Goal: Information Seeking & Learning: Learn about a topic

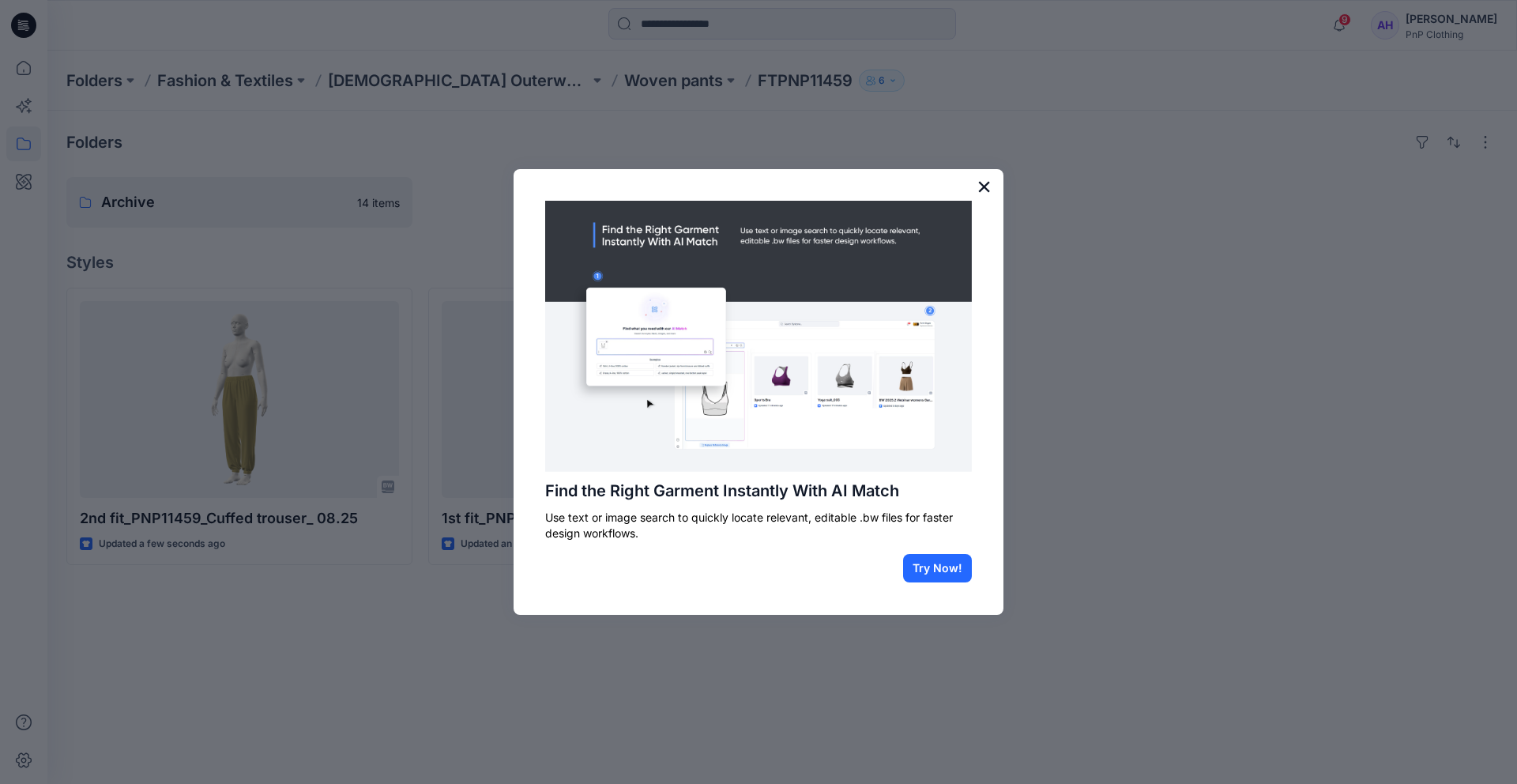
click at [982, 188] on button "×" at bounding box center [984, 187] width 15 height 25
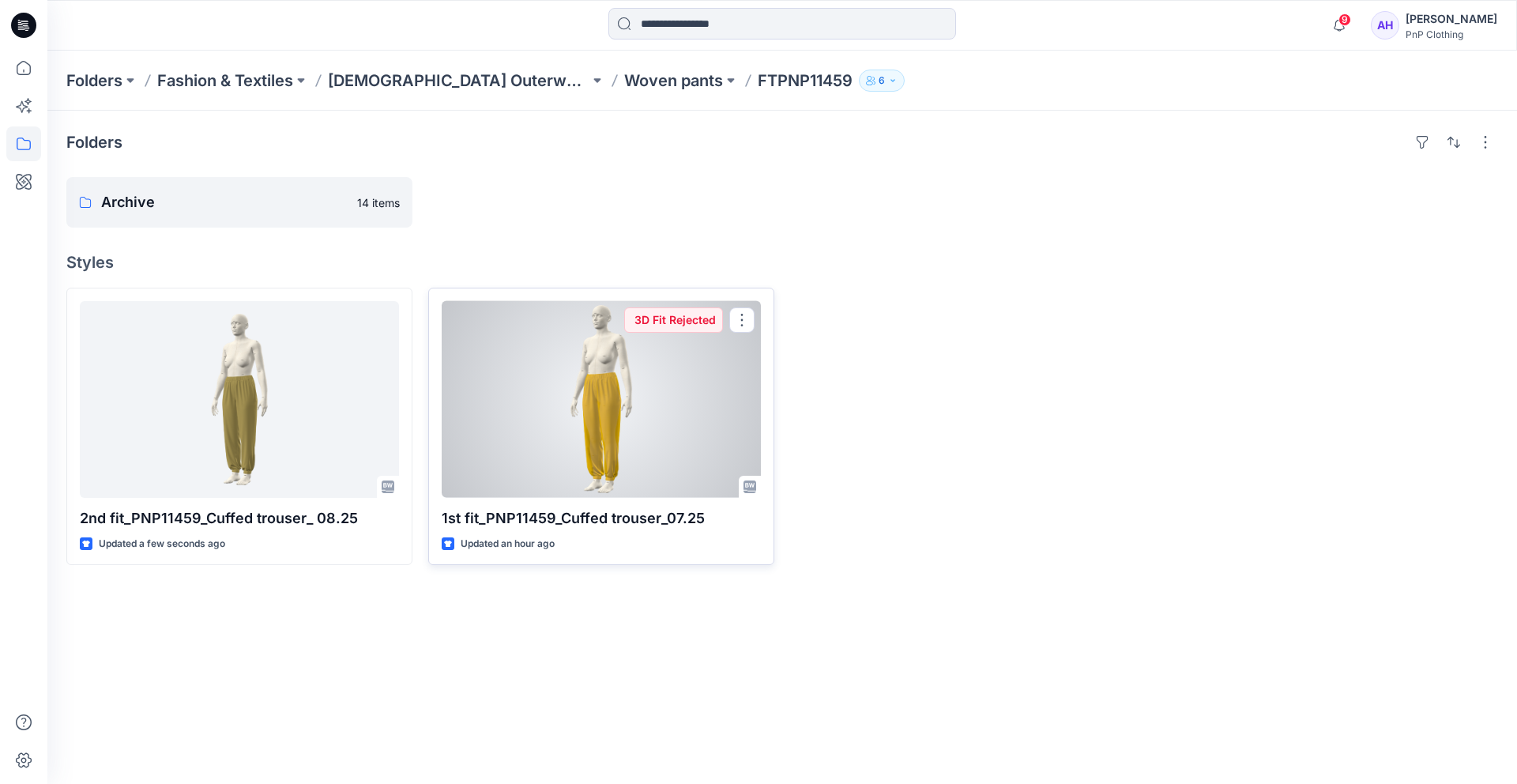
click at [594, 412] on div at bounding box center [601, 400] width 319 height 197
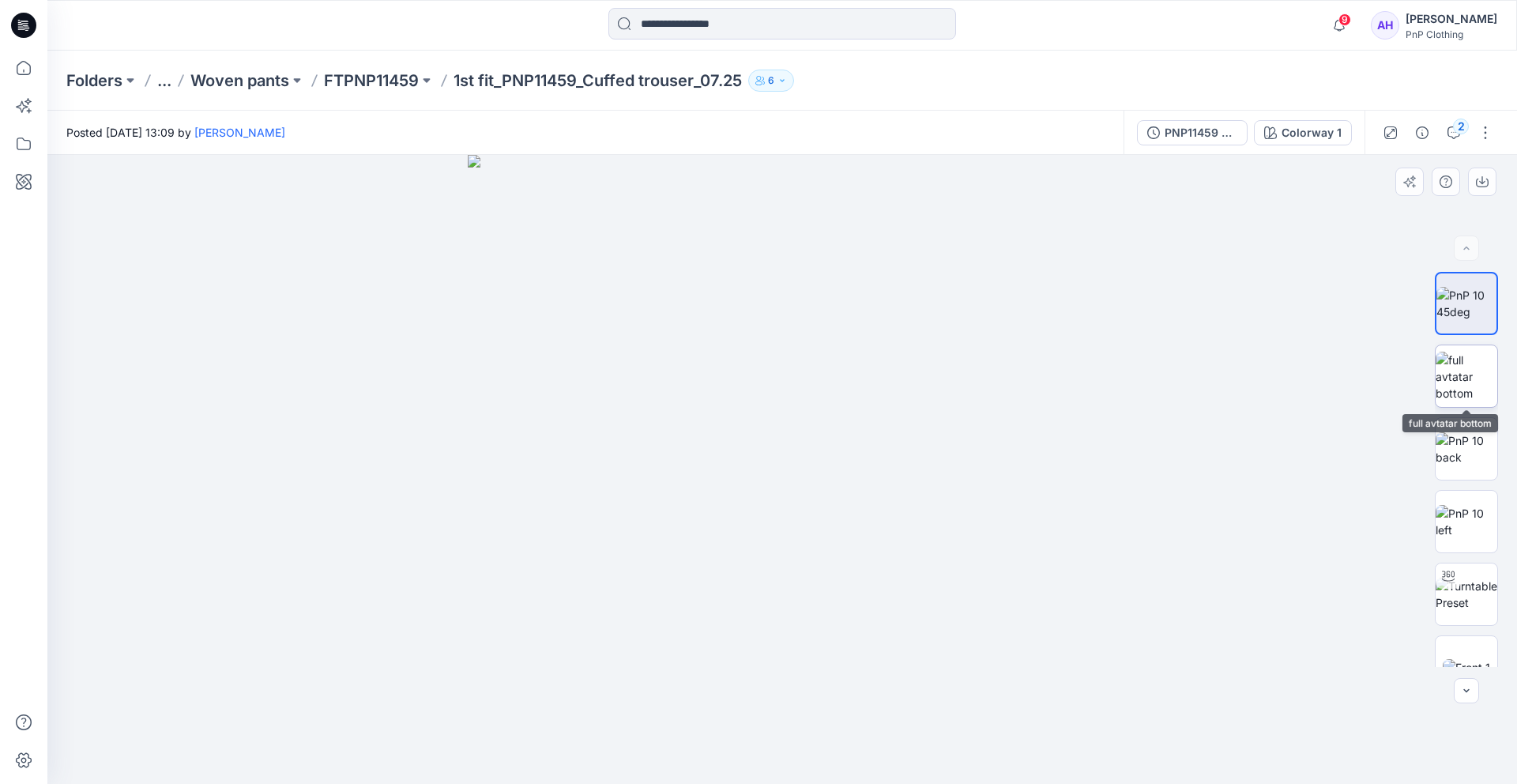
click at [1449, 377] on img at bounding box center [1467, 376] width 61 height 50
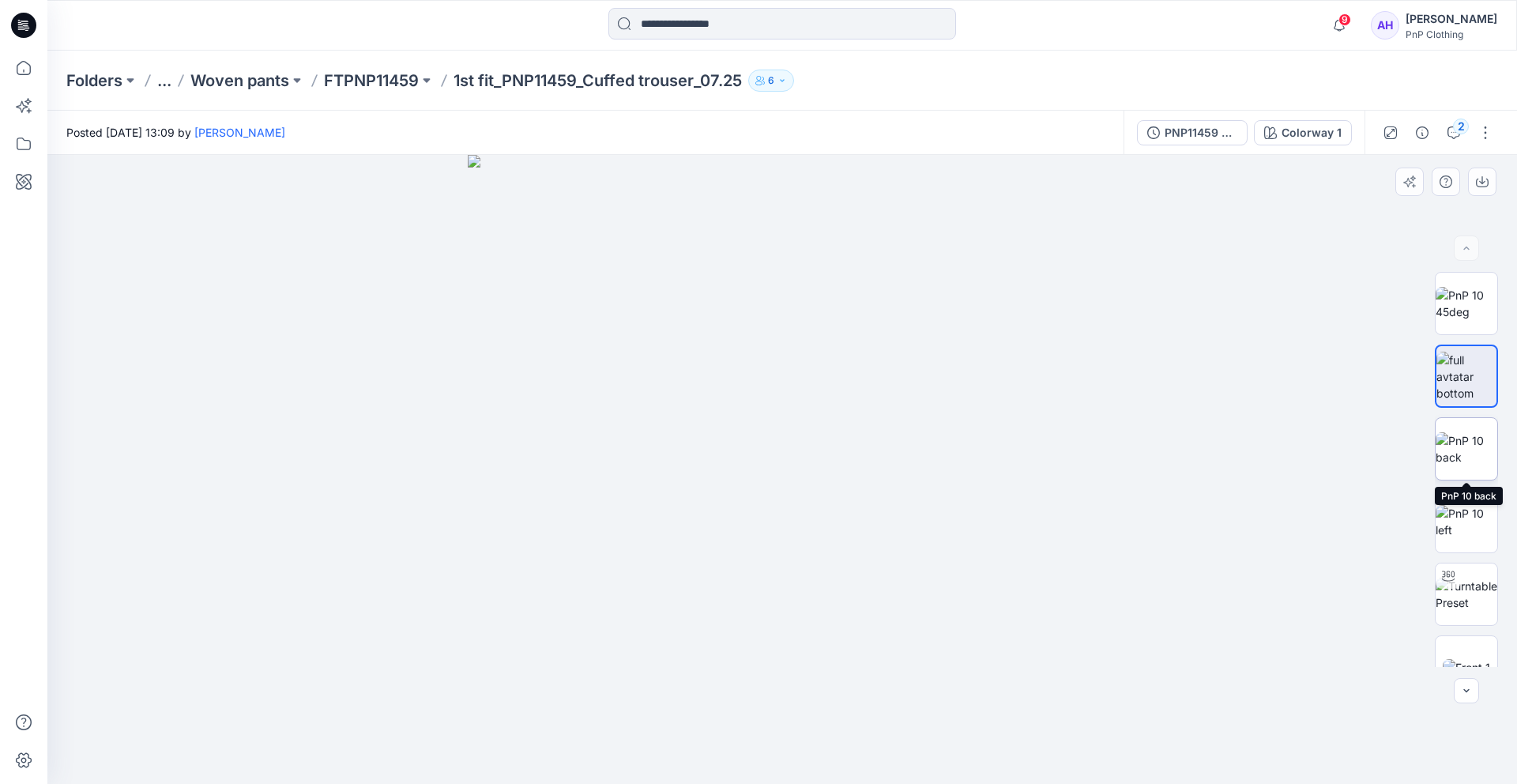
click at [1456, 434] on img at bounding box center [1467, 448] width 61 height 33
click at [1461, 461] on img at bounding box center [1467, 448] width 60 height 33
click at [1456, 412] on div "PPTX DXF" at bounding box center [1467, 469] width 63 height 395
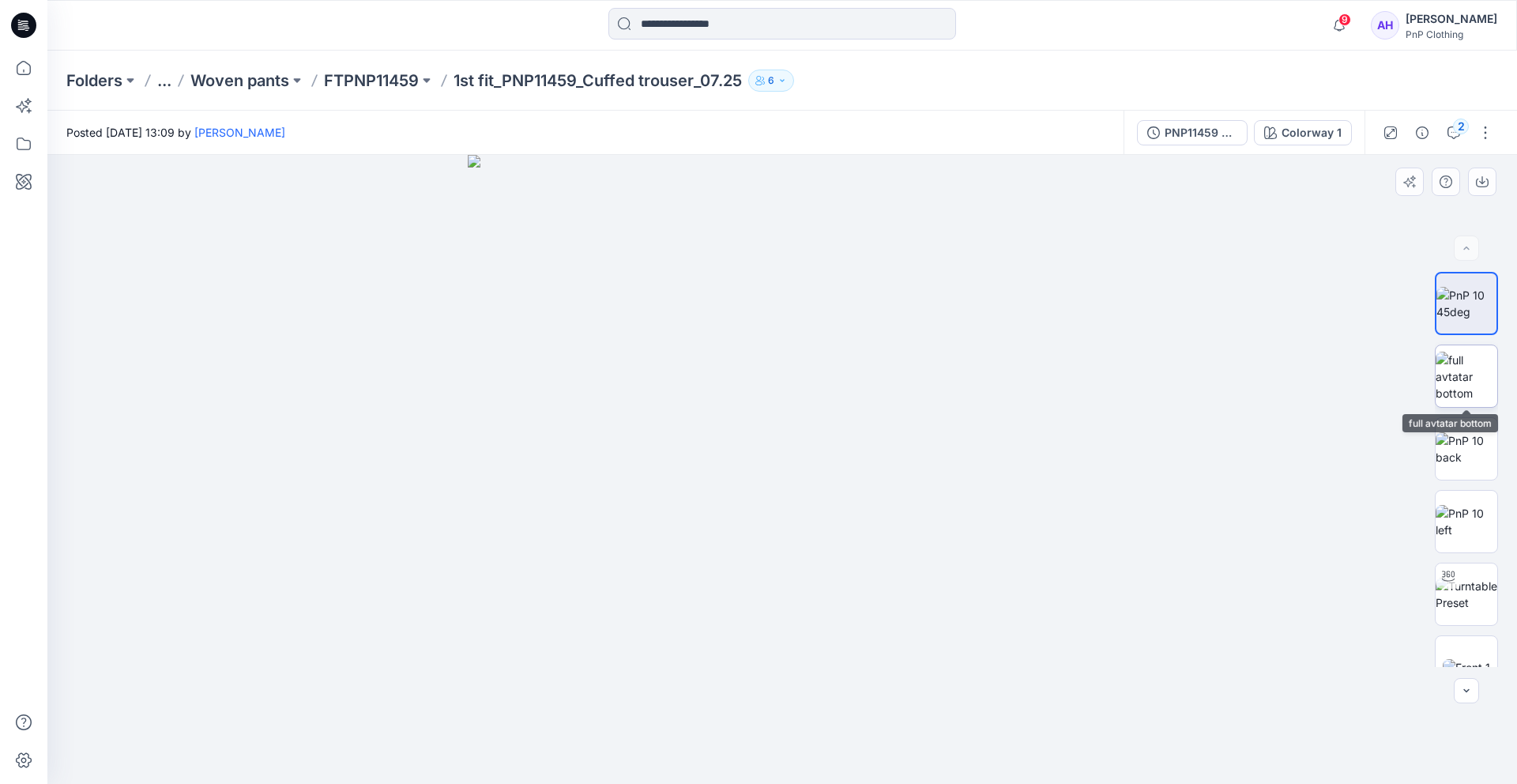
click at [1456, 395] on img at bounding box center [1467, 376] width 61 height 50
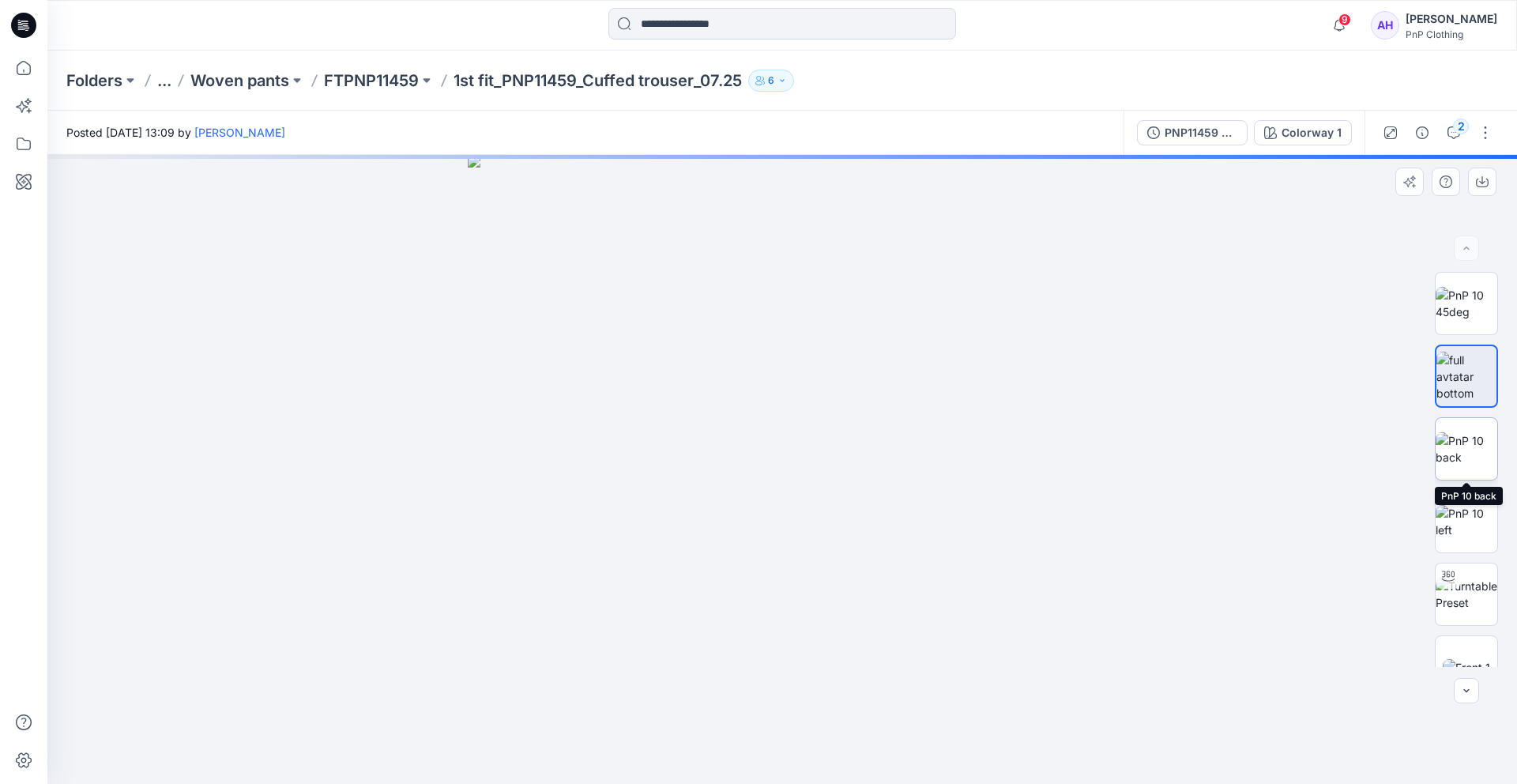
click at [1458, 443] on img at bounding box center [1467, 448] width 61 height 33
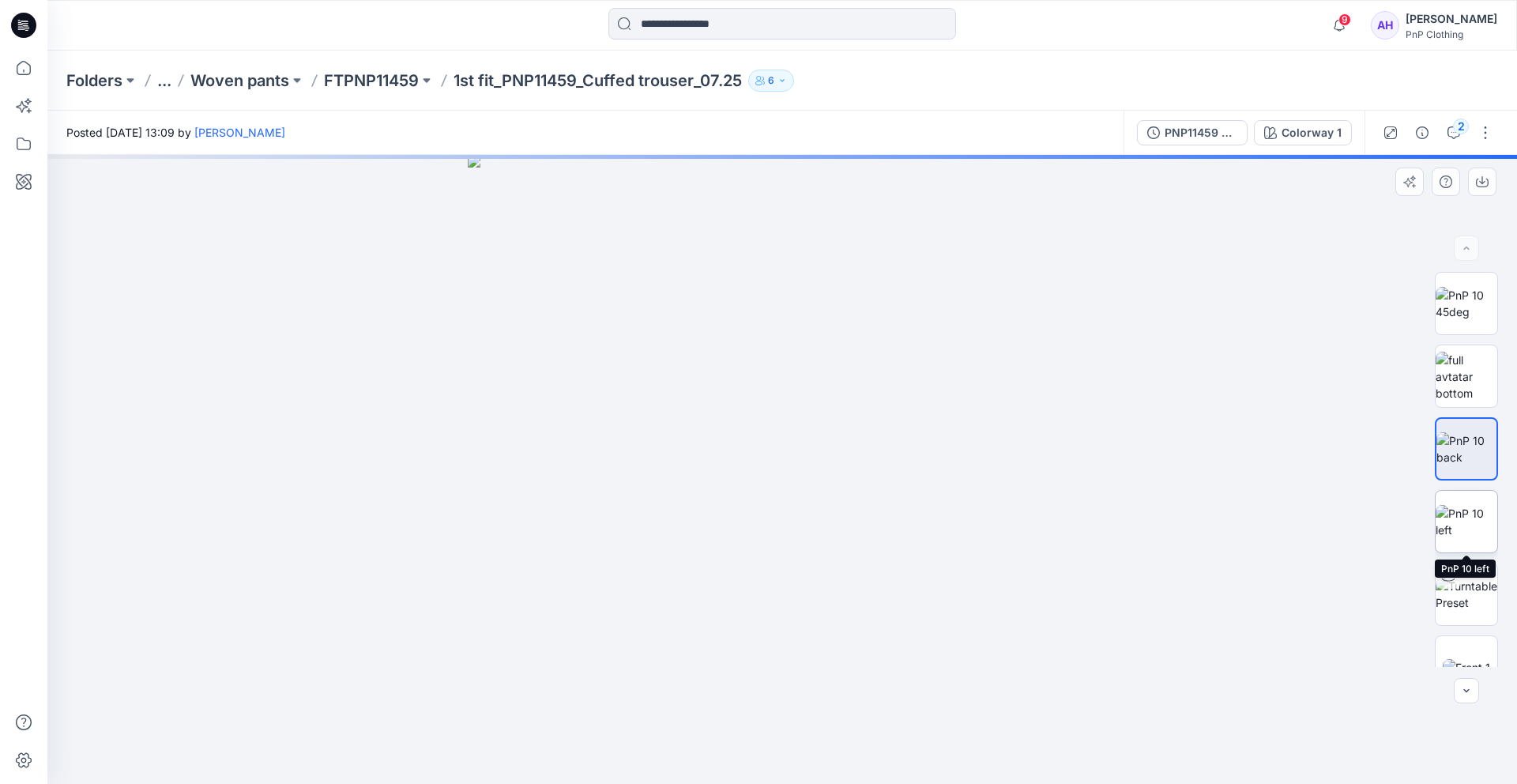
click at [1465, 505] on img at bounding box center [1467, 521] width 61 height 33
click at [1465, 501] on img at bounding box center [1467, 491] width 61 height 33
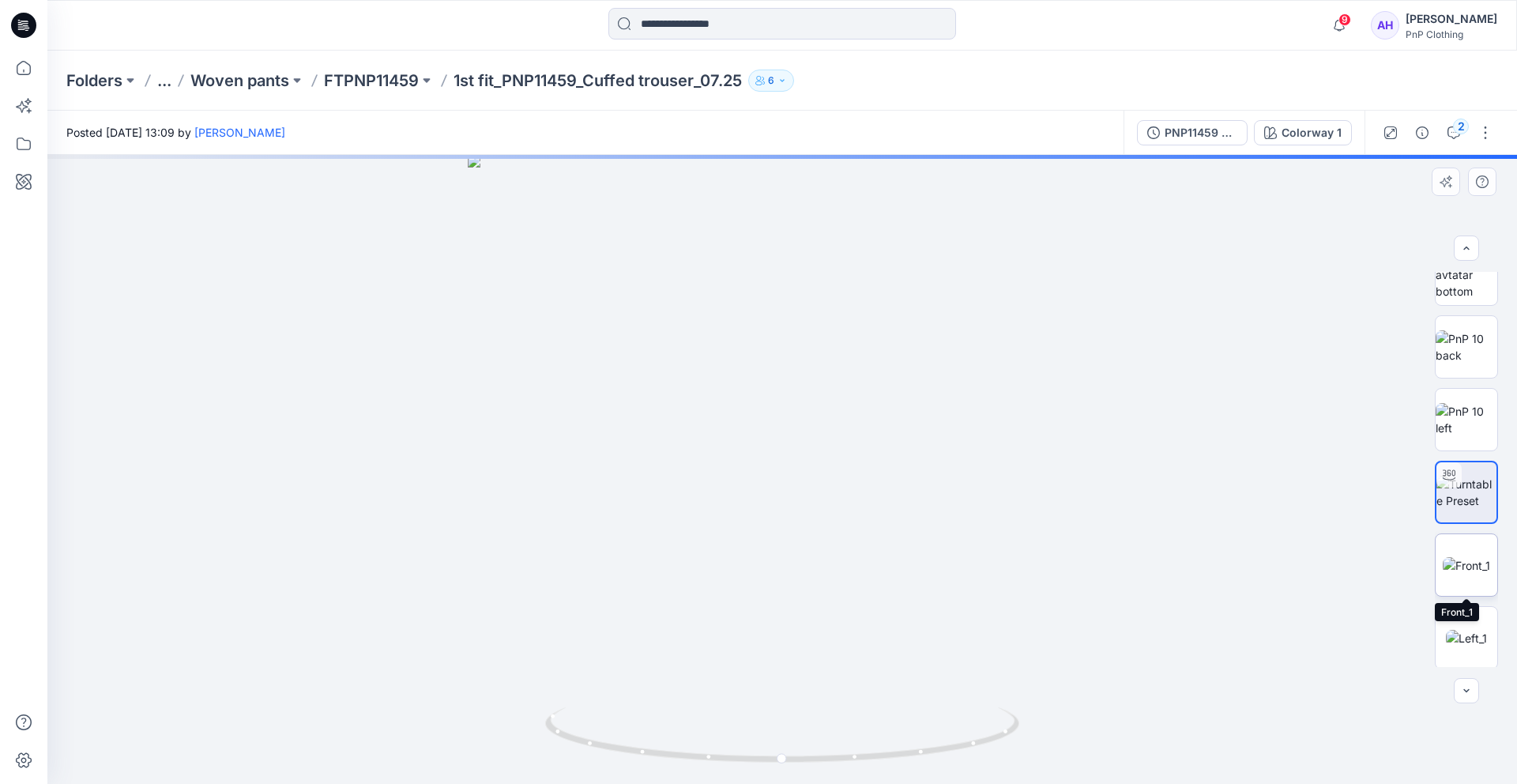
click at [1460, 566] on img at bounding box center [1467, 565] width 47 height 17
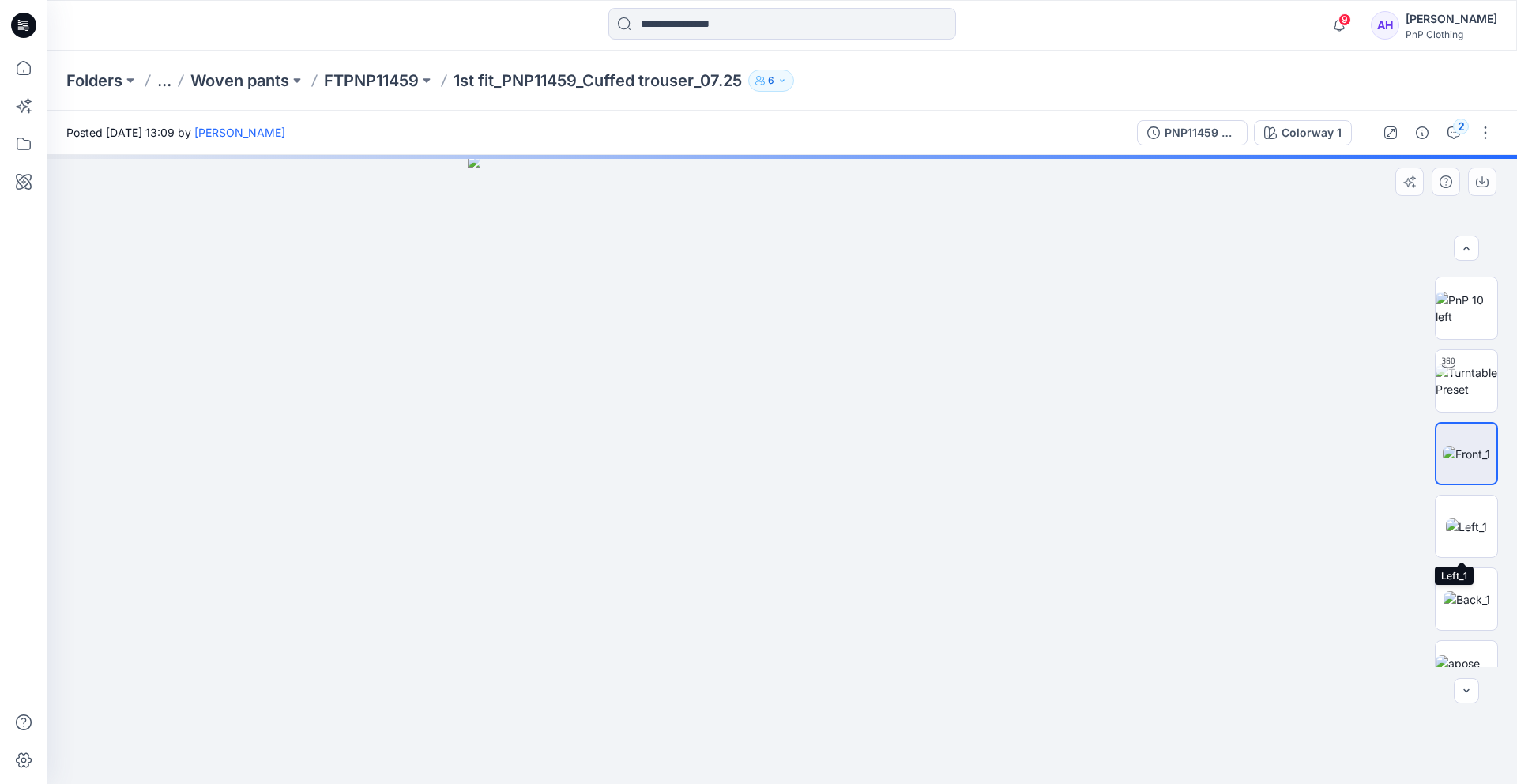
scroll to position [215, 0]
click at [1458, 516] on img at bounding box center [1467, 524] width 41 height 17
click at [1464, 589] on img at bounding box center [1467, 597] width 46 height 17
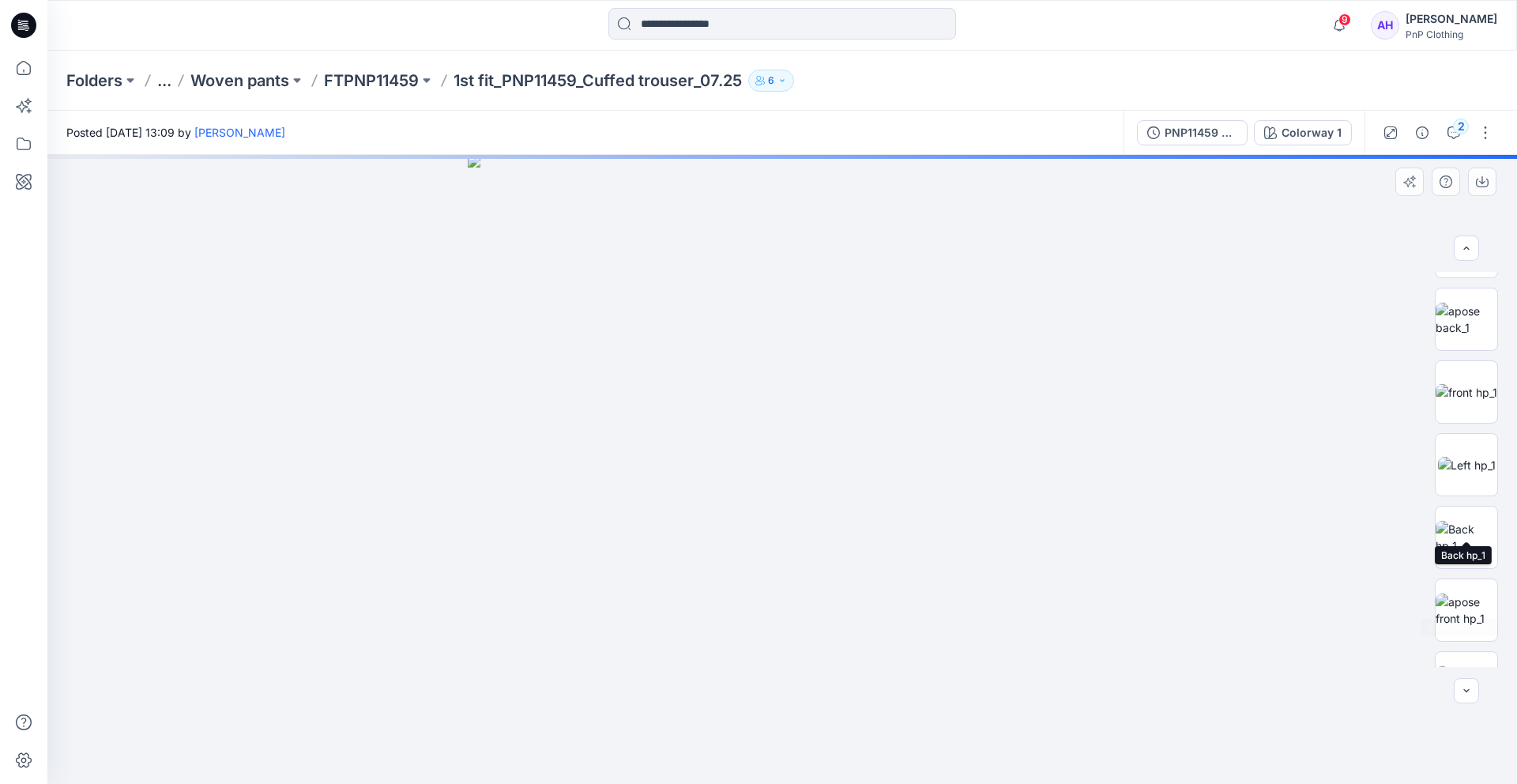
scroll to position [668, 0]
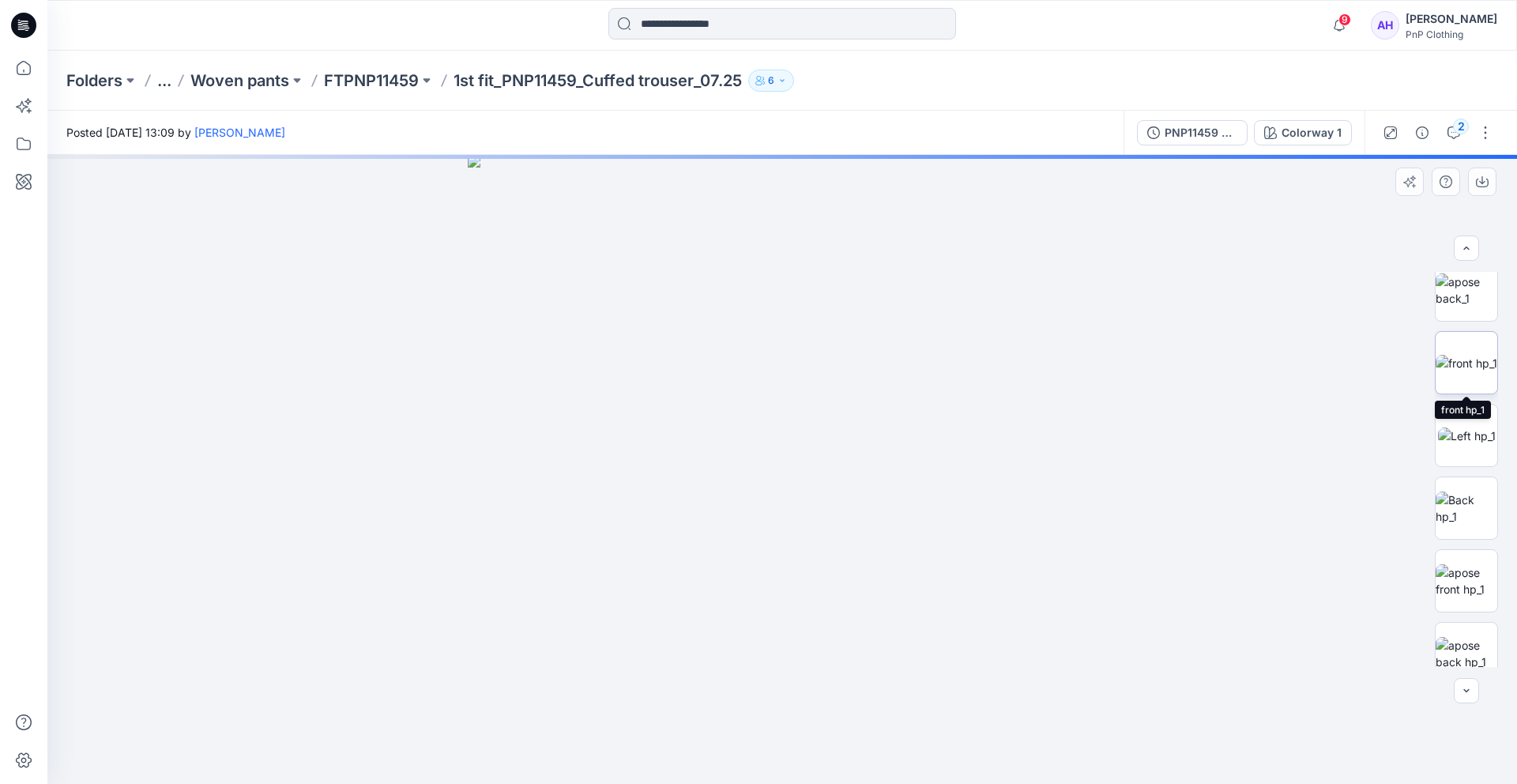
click at [1452, 371] on img at bounding box center [1467, 363] width 61 height 17
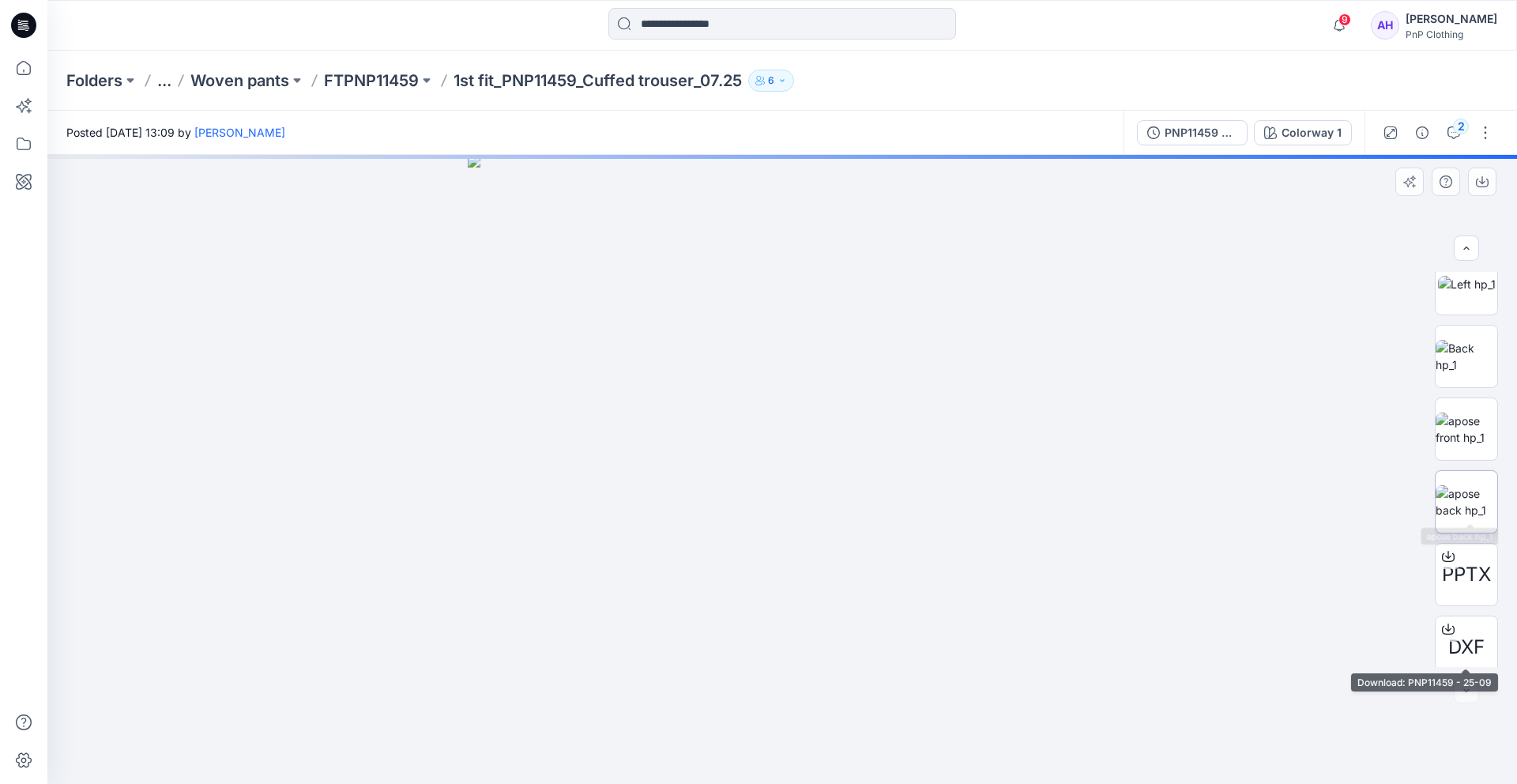
scroll to position [831, 0]
click at [1457, 453] on div "PPTX DXF" at bounding box center [1467, 469] width 63 height 395
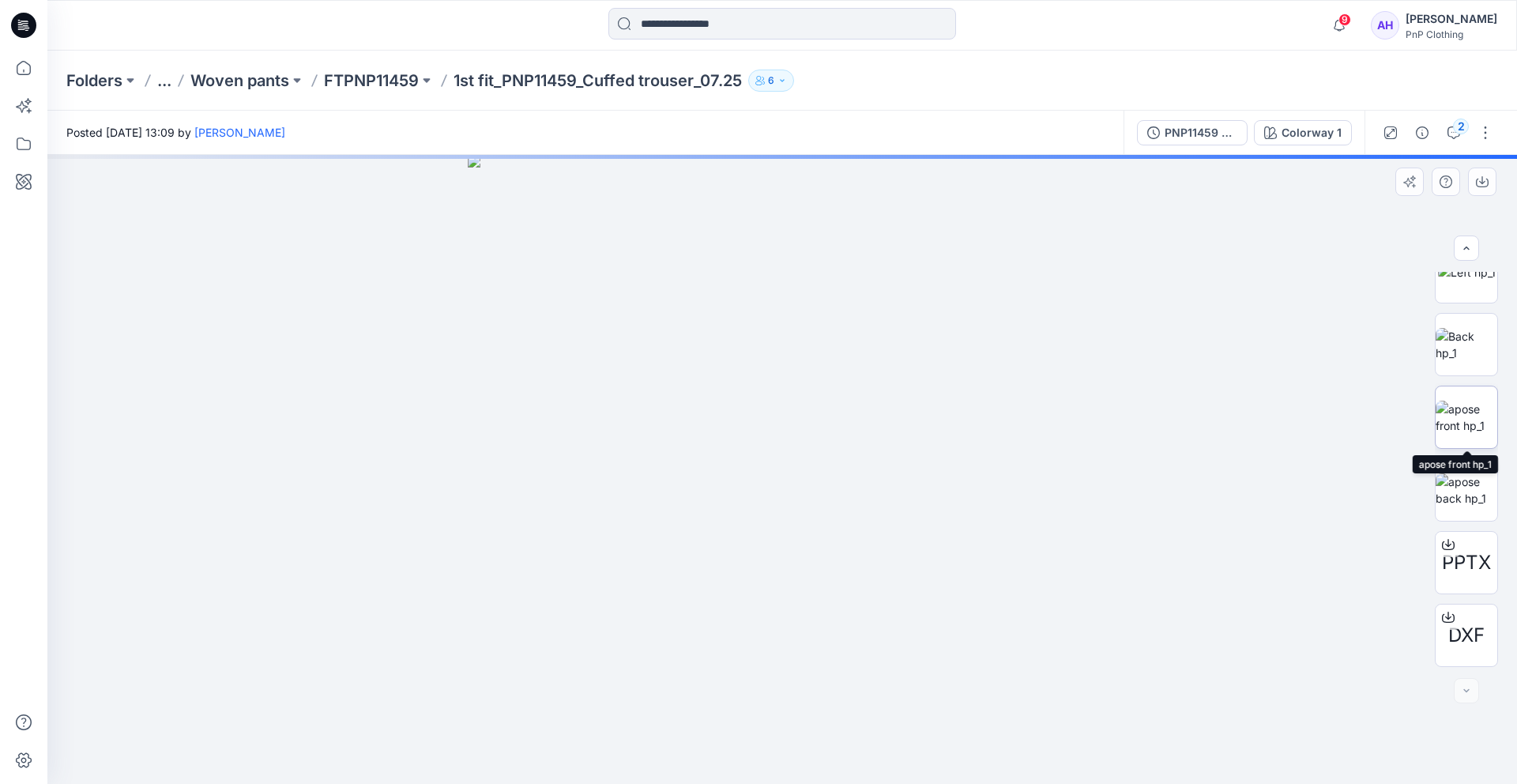
click at [1452, 432] on img at bounding box center [1467, 416] width 61 height 33
click at [1458, 479] on img at bounding box center [1467, 490] width 61 height 33
click at [361, 84] on p "FTPNP11459" at bounding box center [371, 81] width 95 height 22
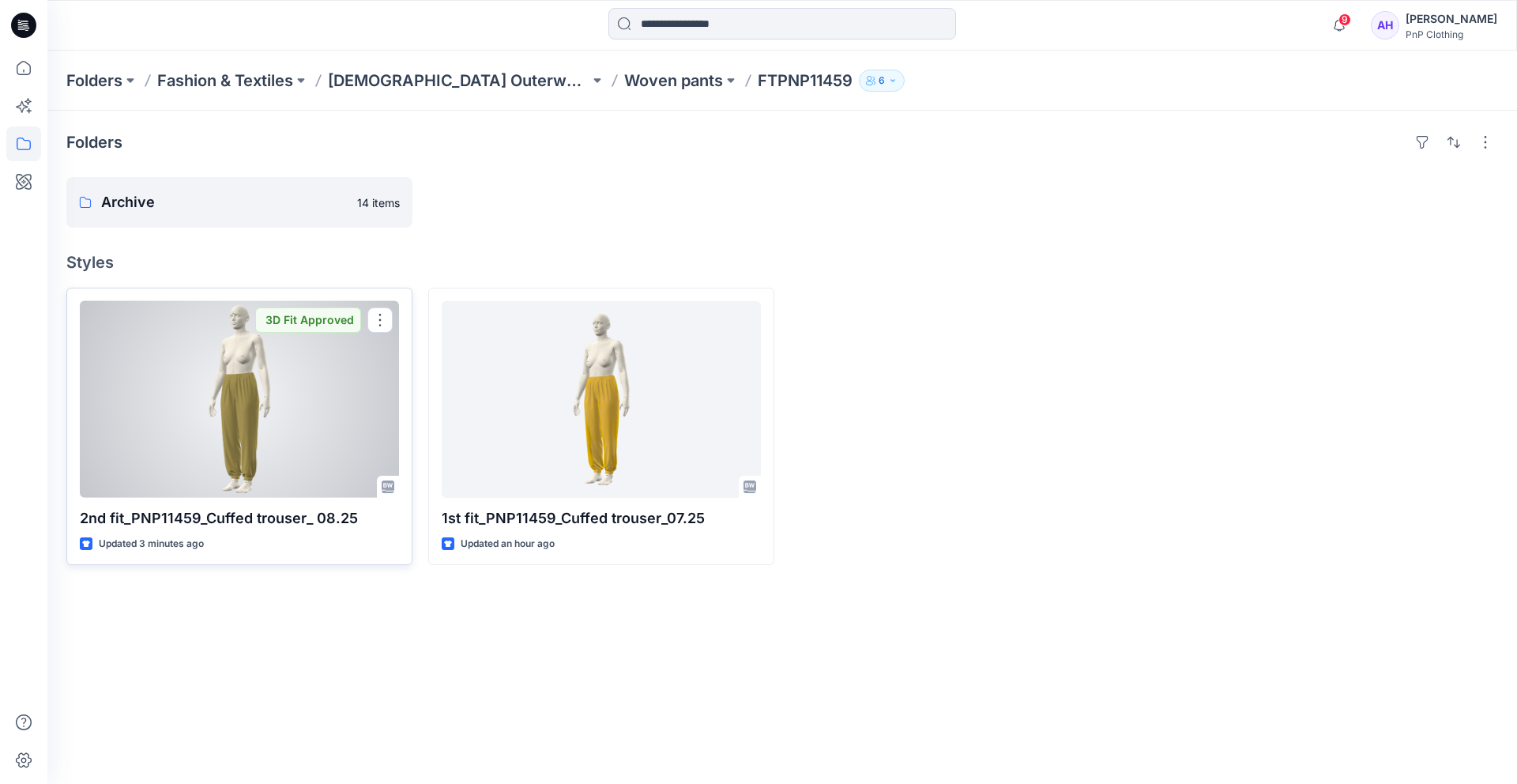
click at [231, 375] on div at bounding box center [239, 400] width 319 height 197
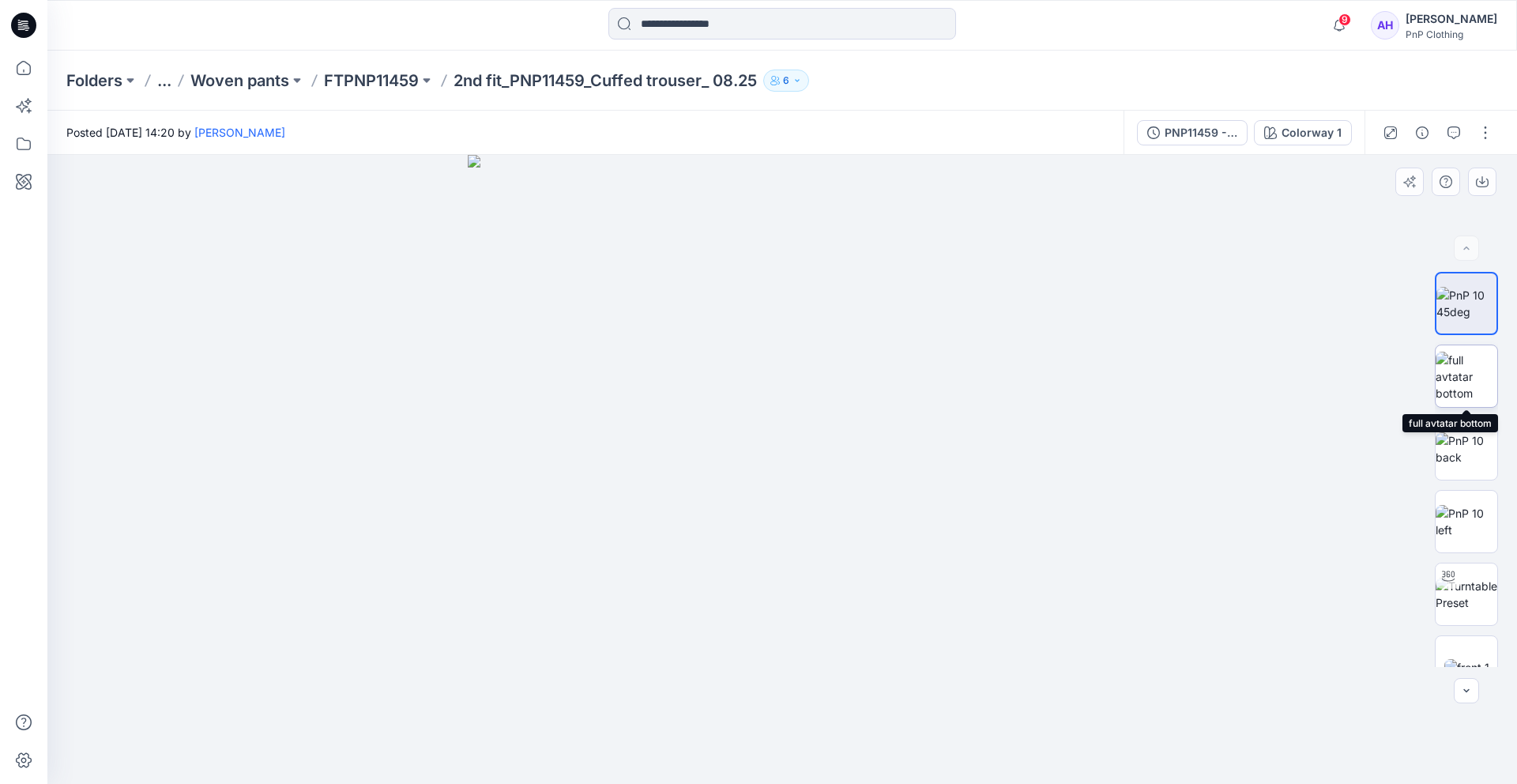
click at [1451, 375] on img at bounding box center [1467, 376] width 61 height 50
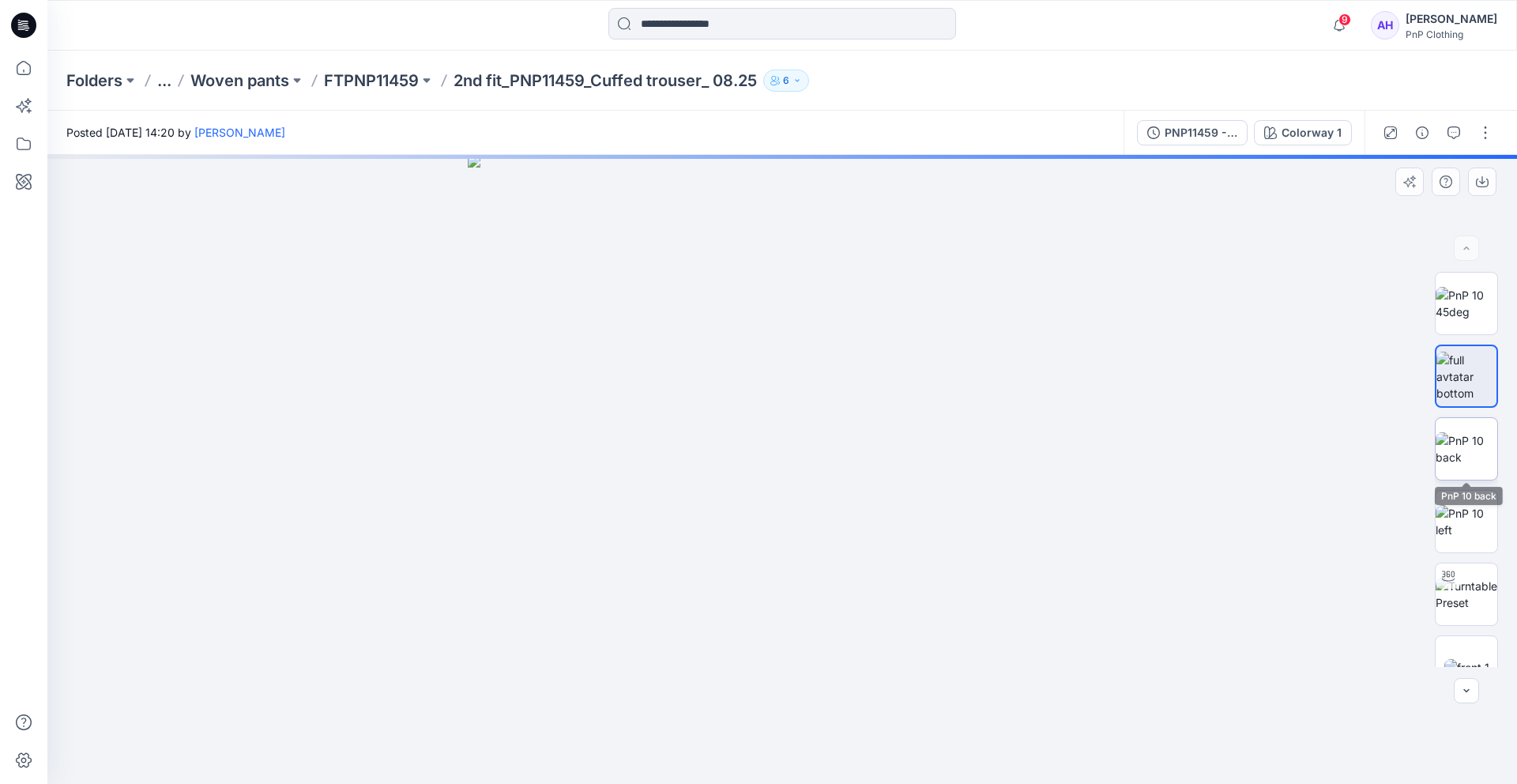
click at [1457, 452] on img at bounding box center [1467, 448] width 61 height 33
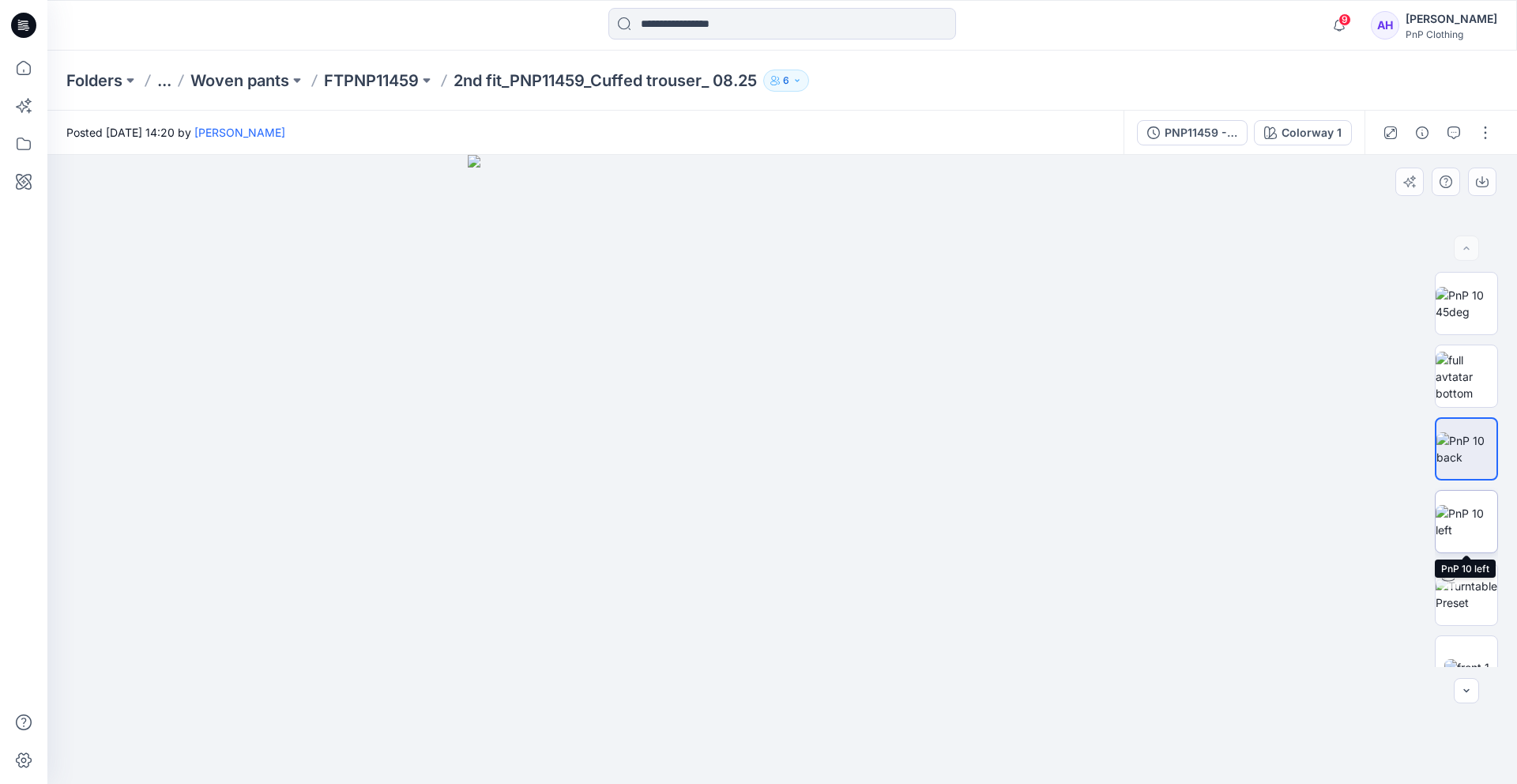
click at [1460, 532] on img at bounding box center [1467, 521] width 61 height 33
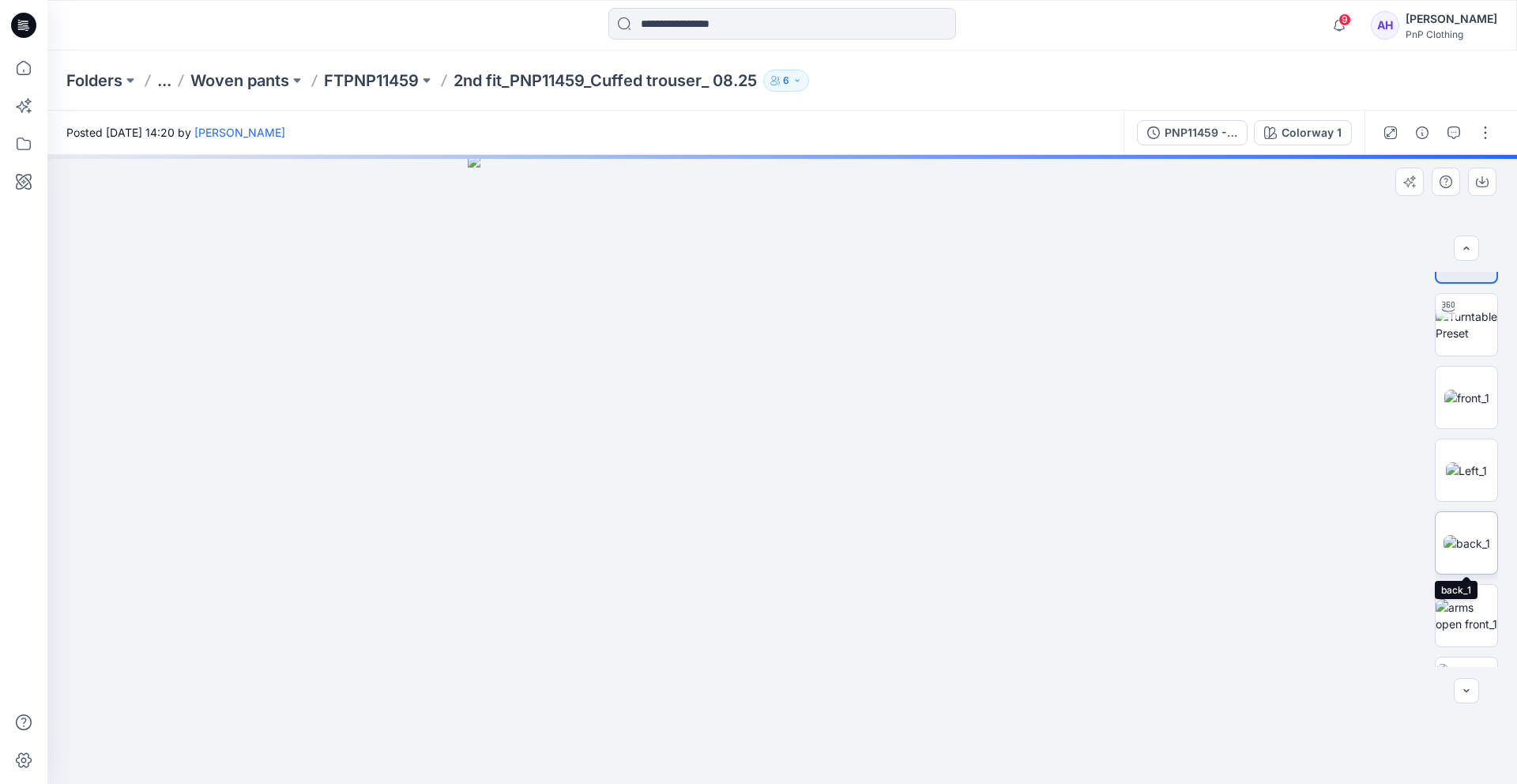
click at [1457, 547] on img at bounding box center [1467, 543] width 46 height 17
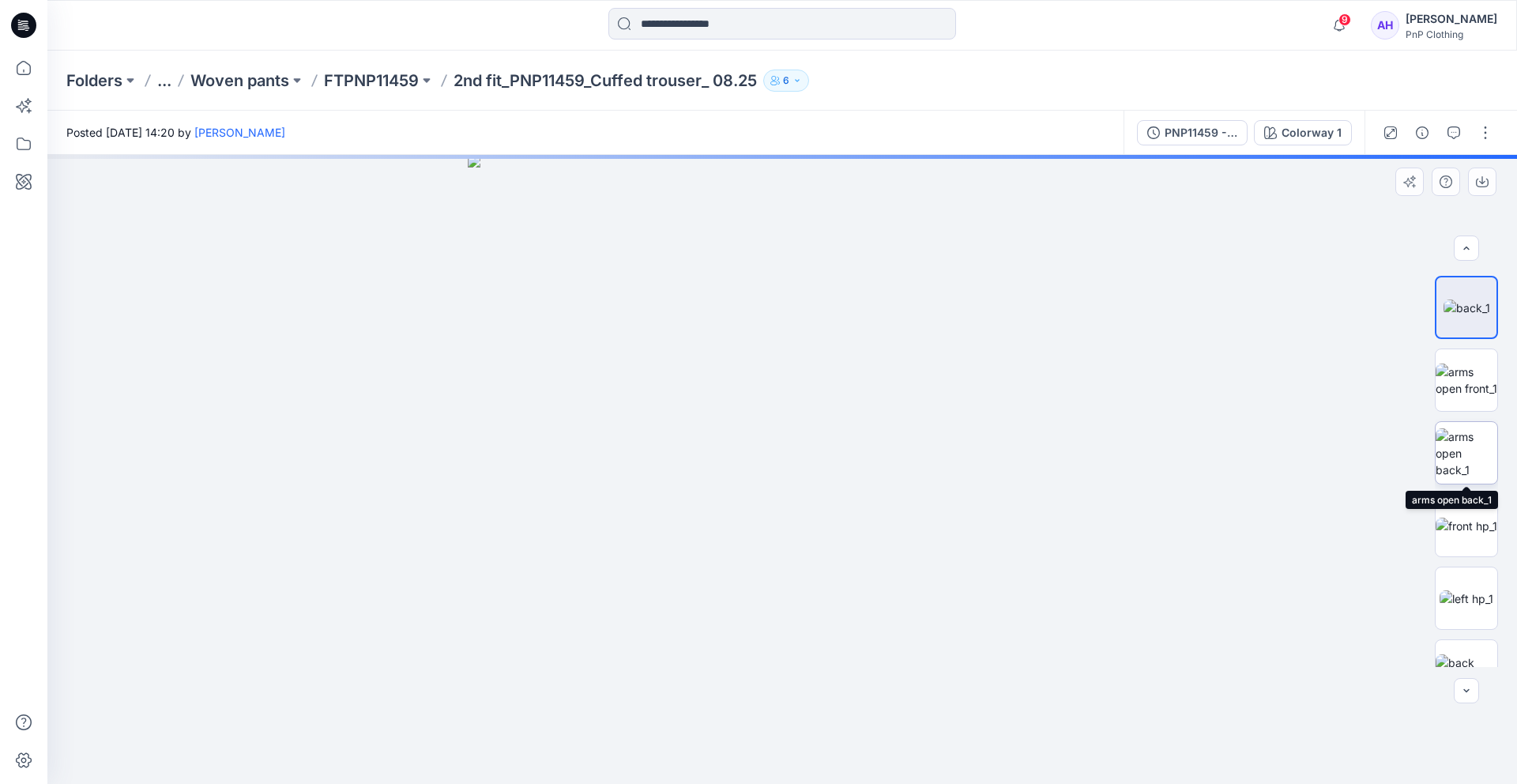
click at [1447, 460] on img at bounding box center [1467, 453] width 61 height 50
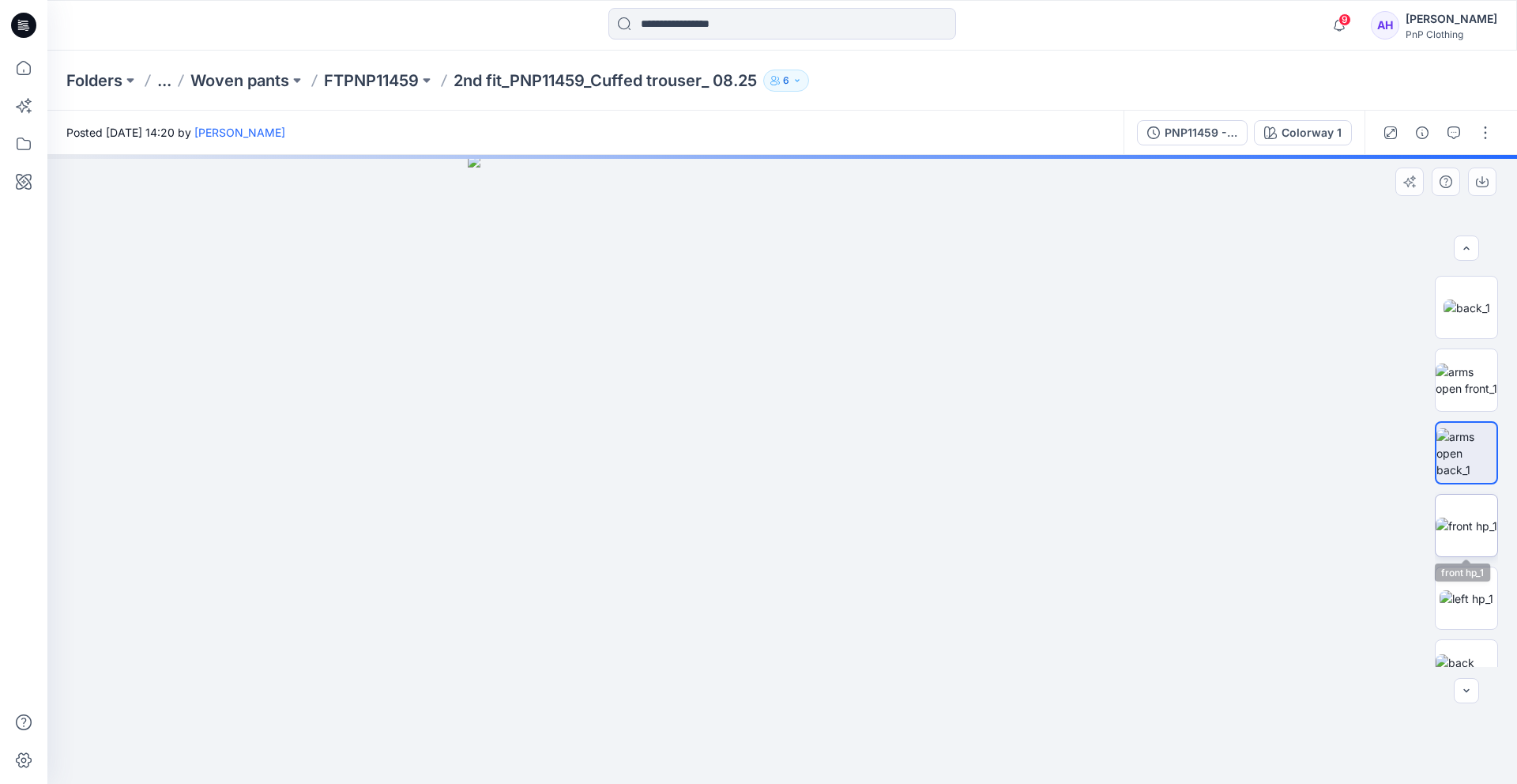
click at [1464, 517] on img at bounding box center [1467, 526] width 61 height 17
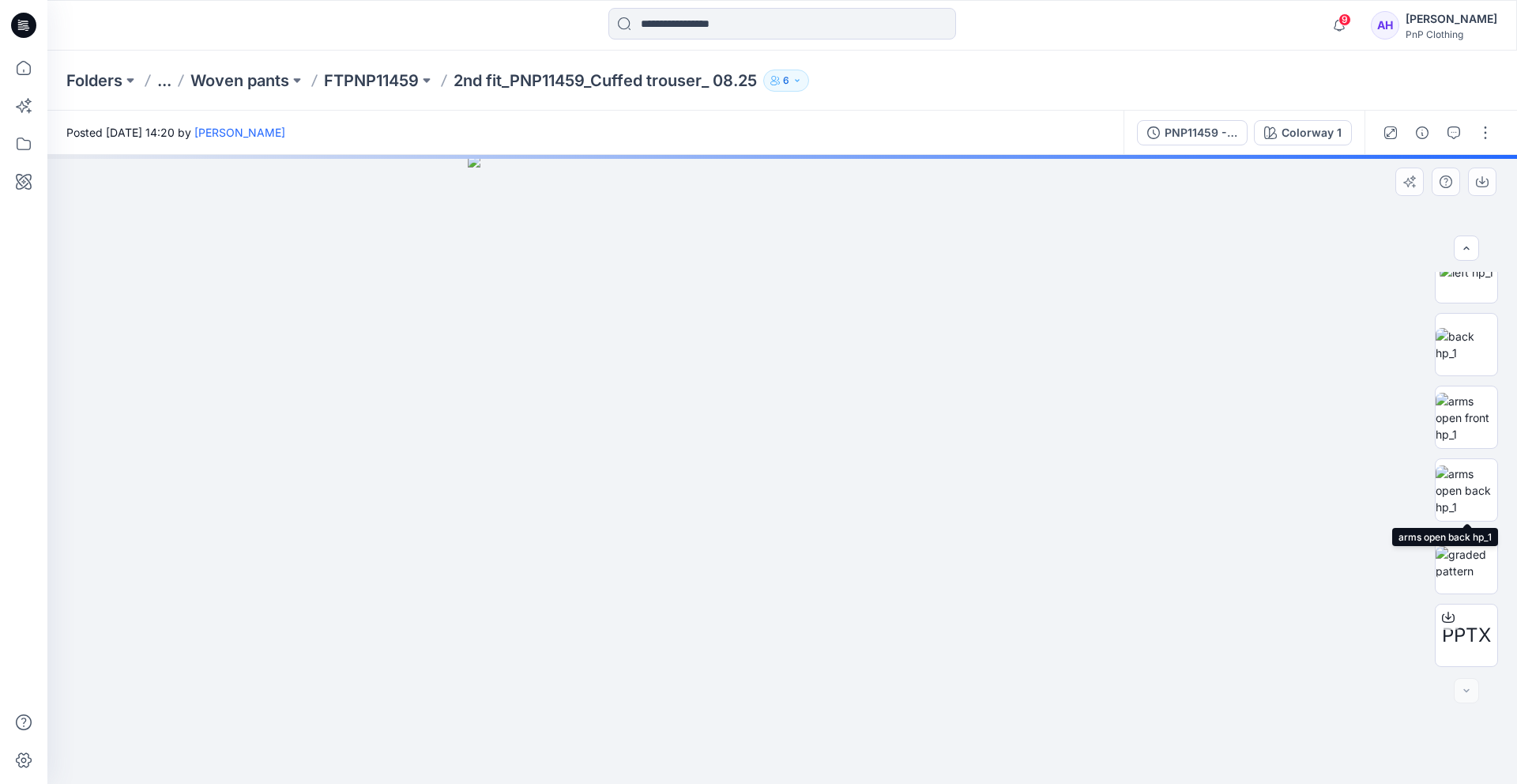
click at [1464, 499] on img at bounding box center [1467, 490] width 61 height 50
click at [1480, 335] on img at bounding box center [1467, 344] width 61 height 33
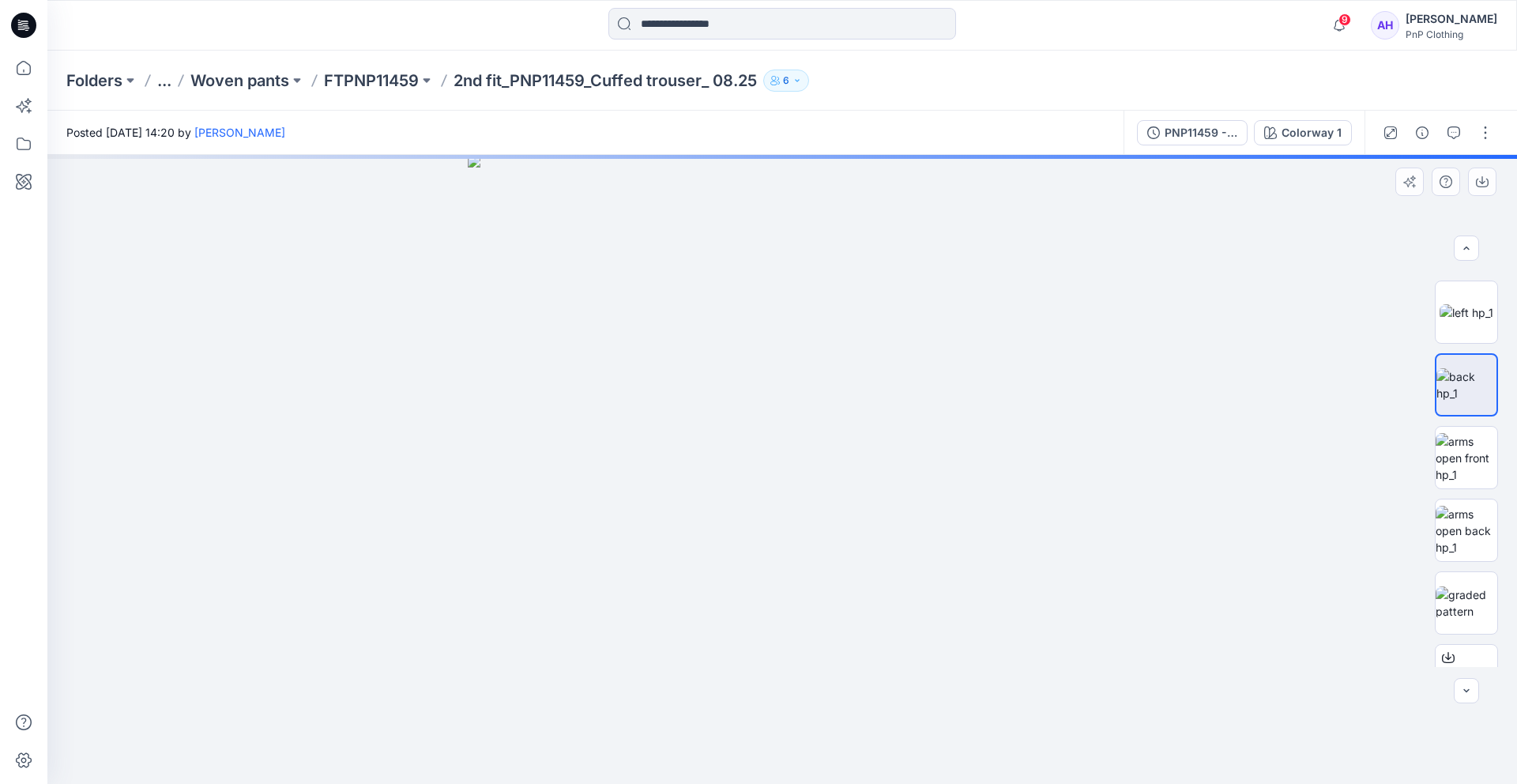
scroll to position [781, 0]
click at [1480, 331] on img at bounding box center [1467, 322] width 54 height 17
click at [1471, 605] on img at bounding box center [1467, 612] width 61 height 33
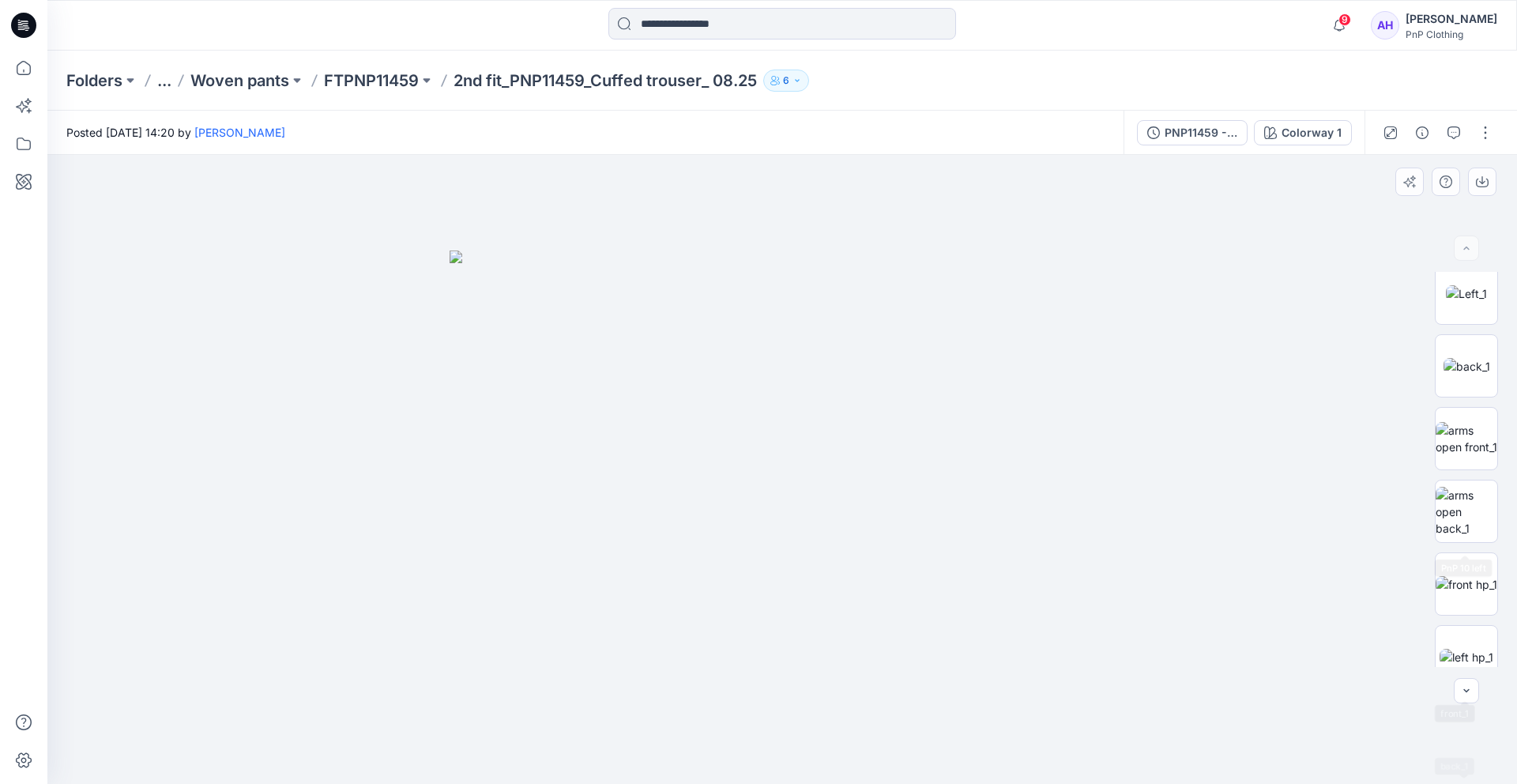
scroll to position [0, 0]
click at [1480, 287] on img at bounding box center [1467, 303] width 61 height 33
click at [367, 73] on p "FTPNP11459" at bounding box center [371, 81] width 95 height 22
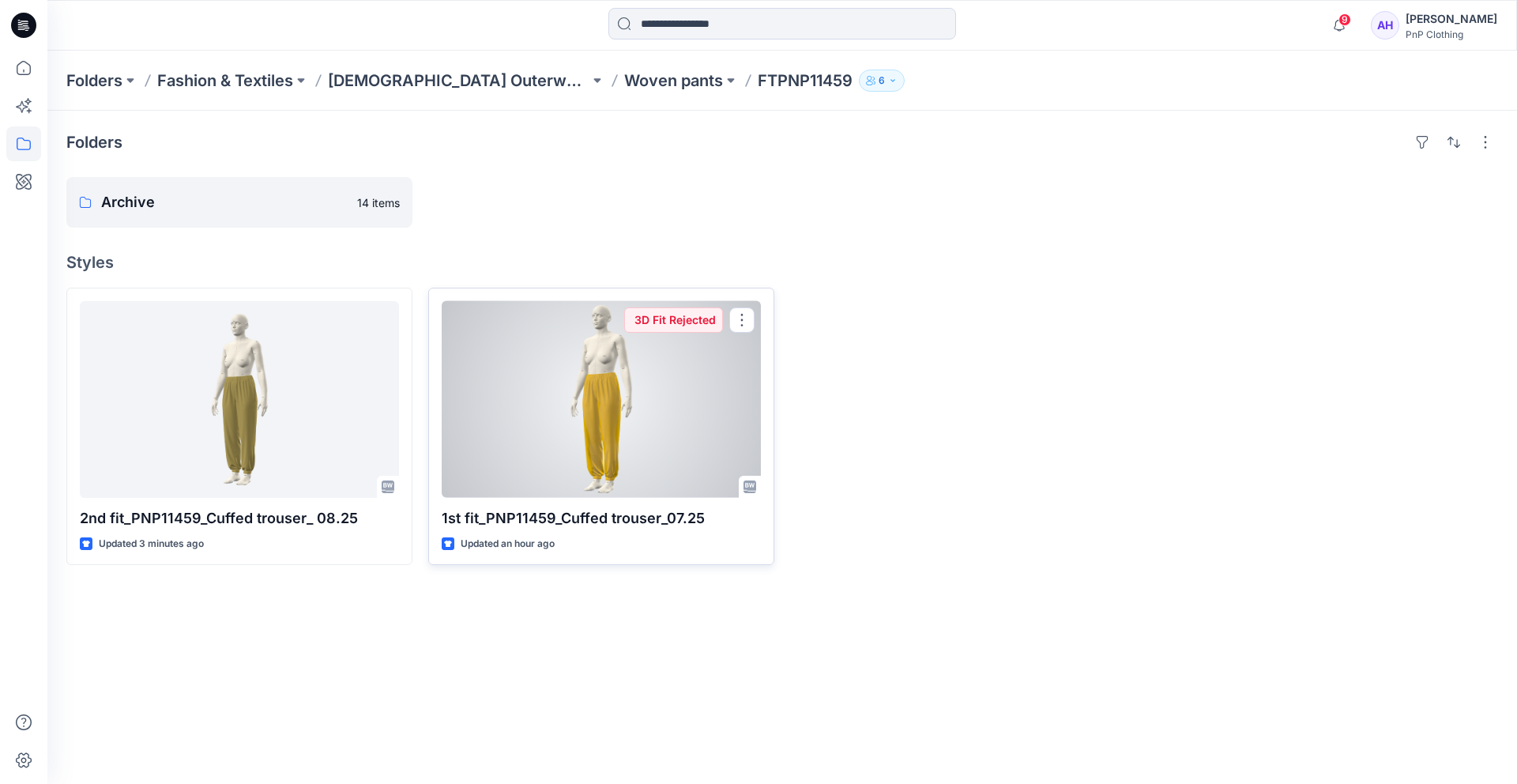
click at [611, 399] on div at bounding box center [601, 400] width 319 height 197
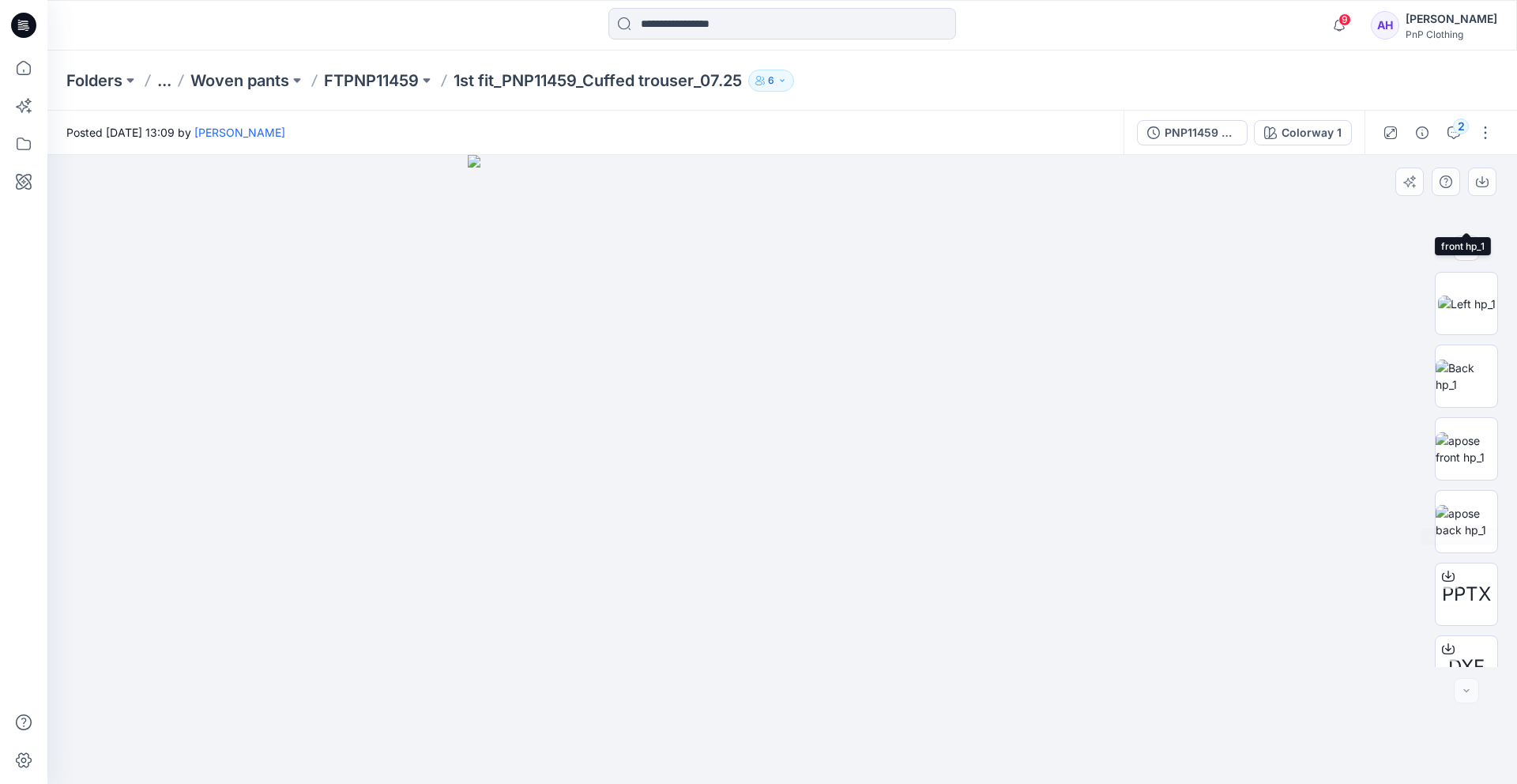
scroll to position [831, 0]
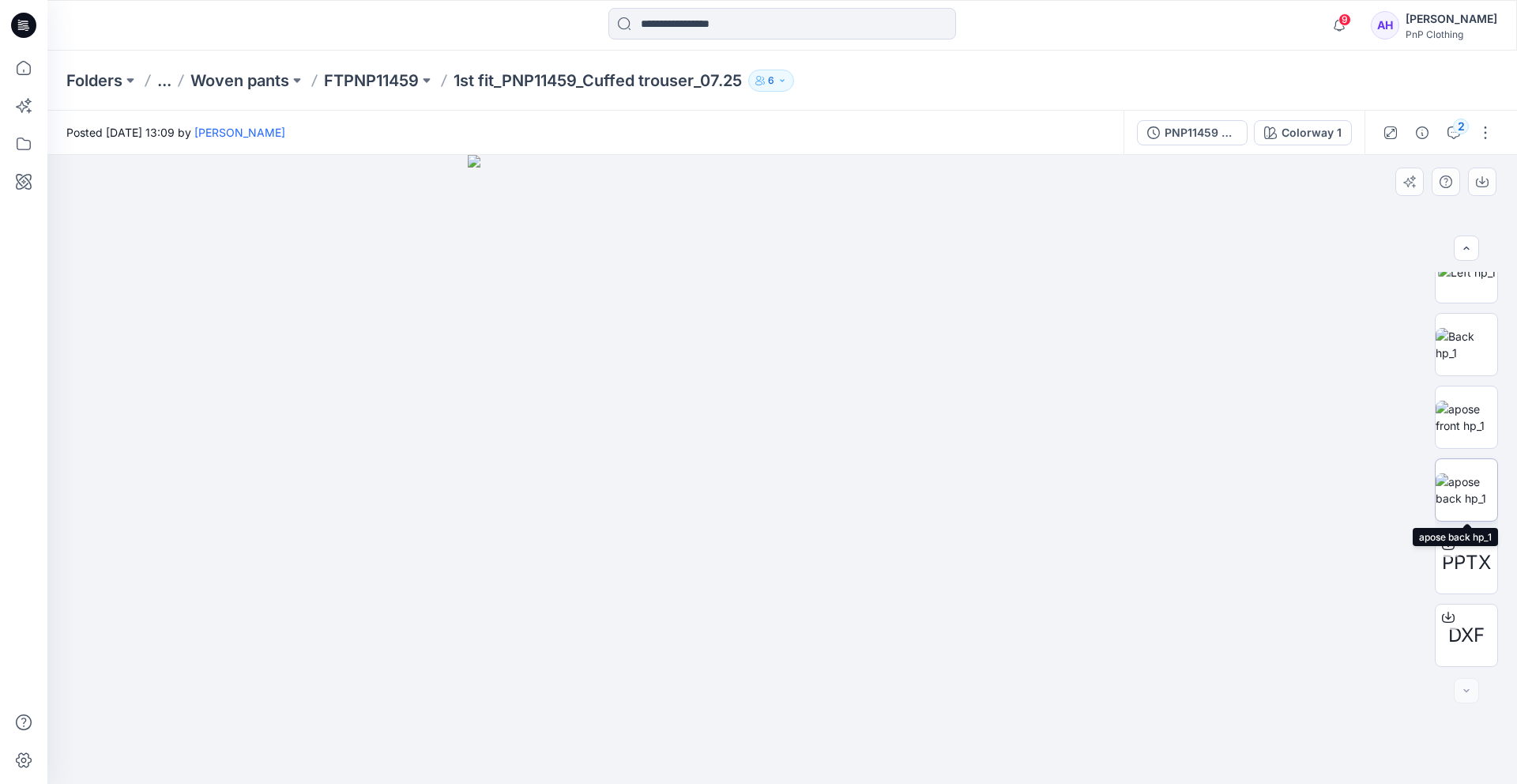
click at [1472, 474] on img at bounding box center [1467, 490] width 61 height 33
click at [1466, 686] on div at bounding box center [1467, 691] width 25 height 25
click at [1477, 420] on img at bounding box center [1467, 416] width 61 height 33
click at [369, 76] on p "FTPNP11459" at bounding box center [371, 81] width 95 height 22
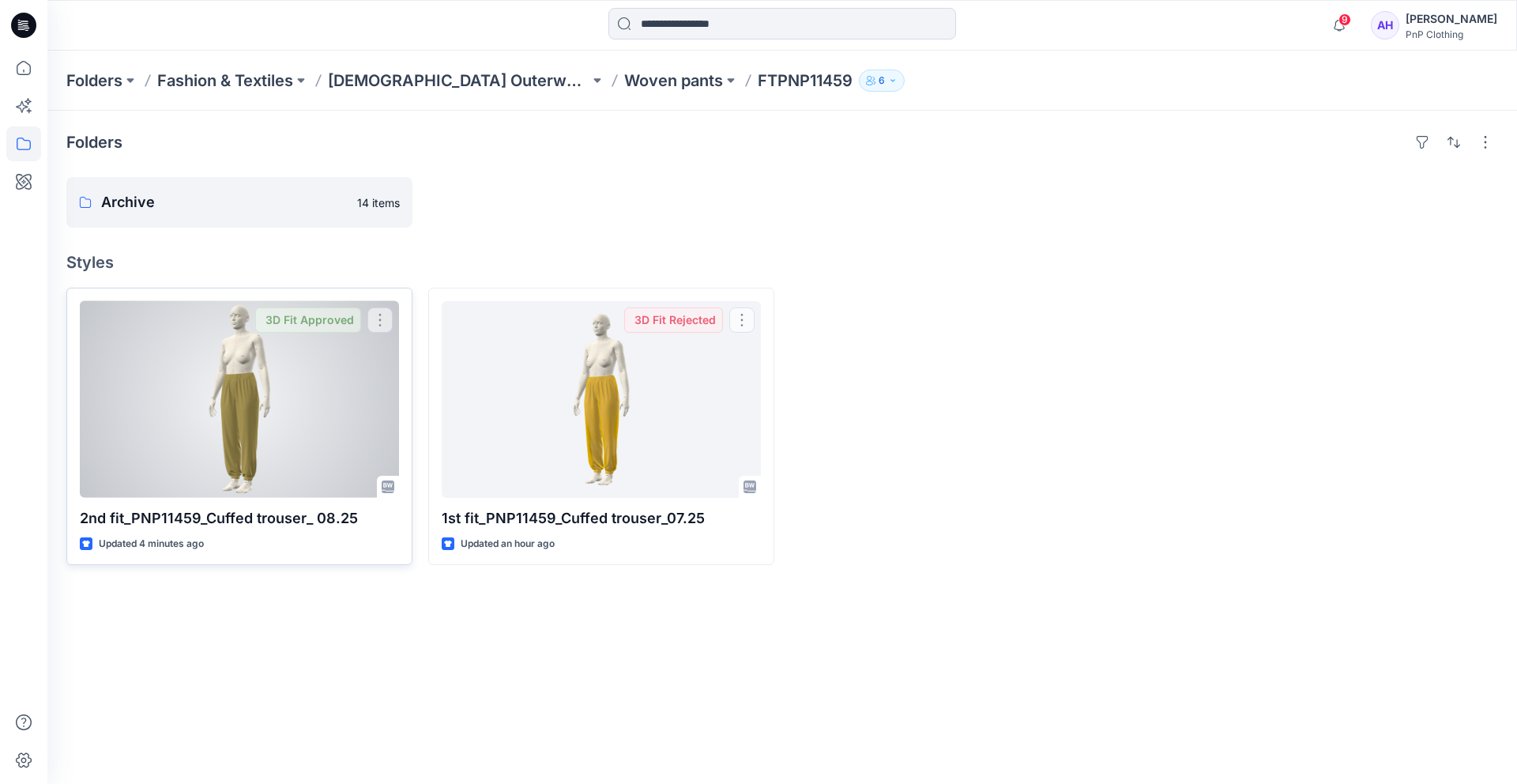
click at [282, 358] on div at bounding box center [239, 400] width 319 height 197
